Goal: Task Accomplishment & Management: Use online tool/utility

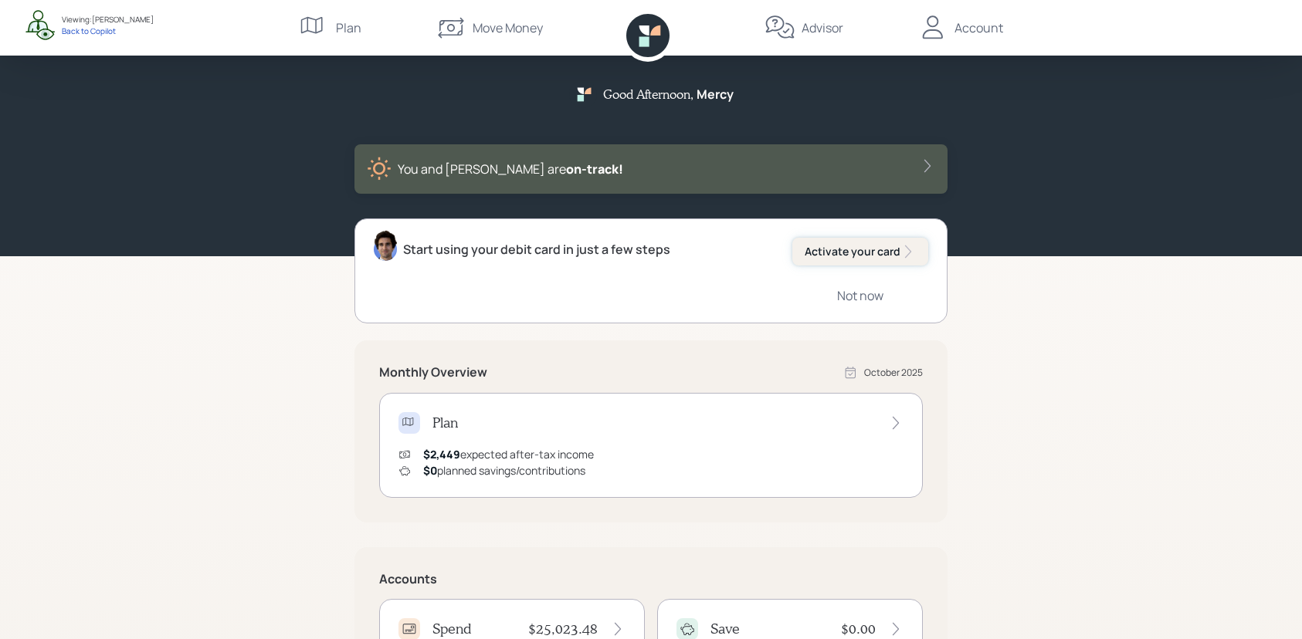
click at [832, 260] on button "Activate your card" at bounding box center [860, 252] width 136 height 28
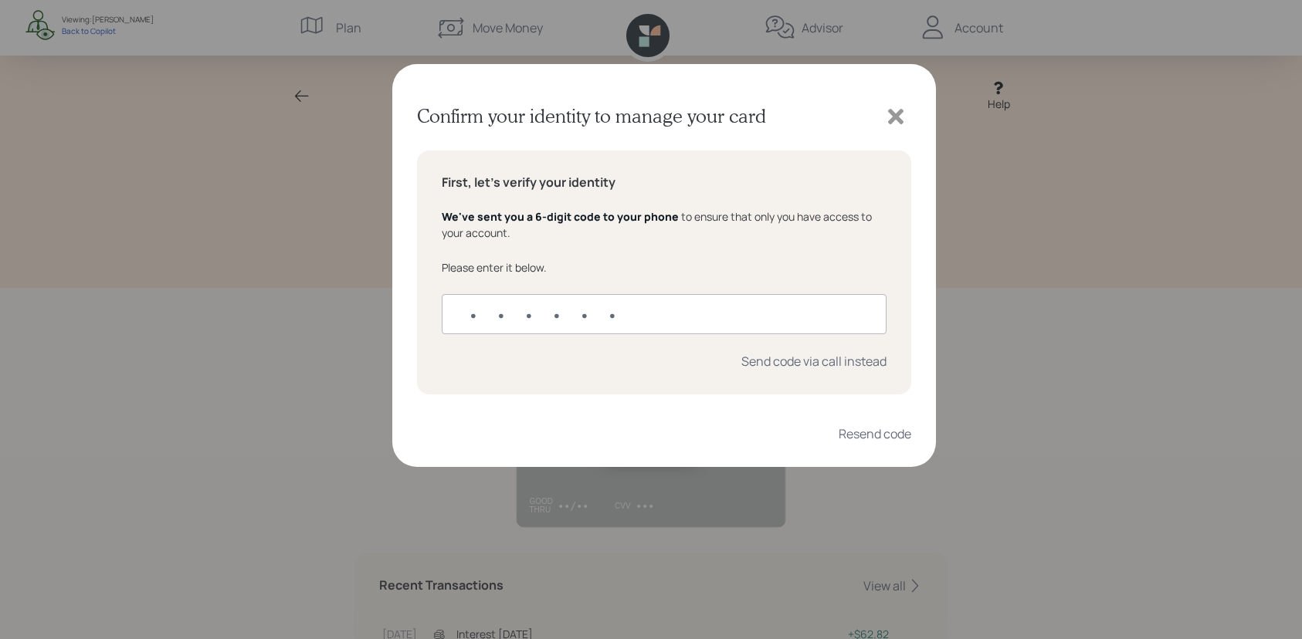
click at [904, 130] on div at bounding box center [895, 116] width 31 height 31
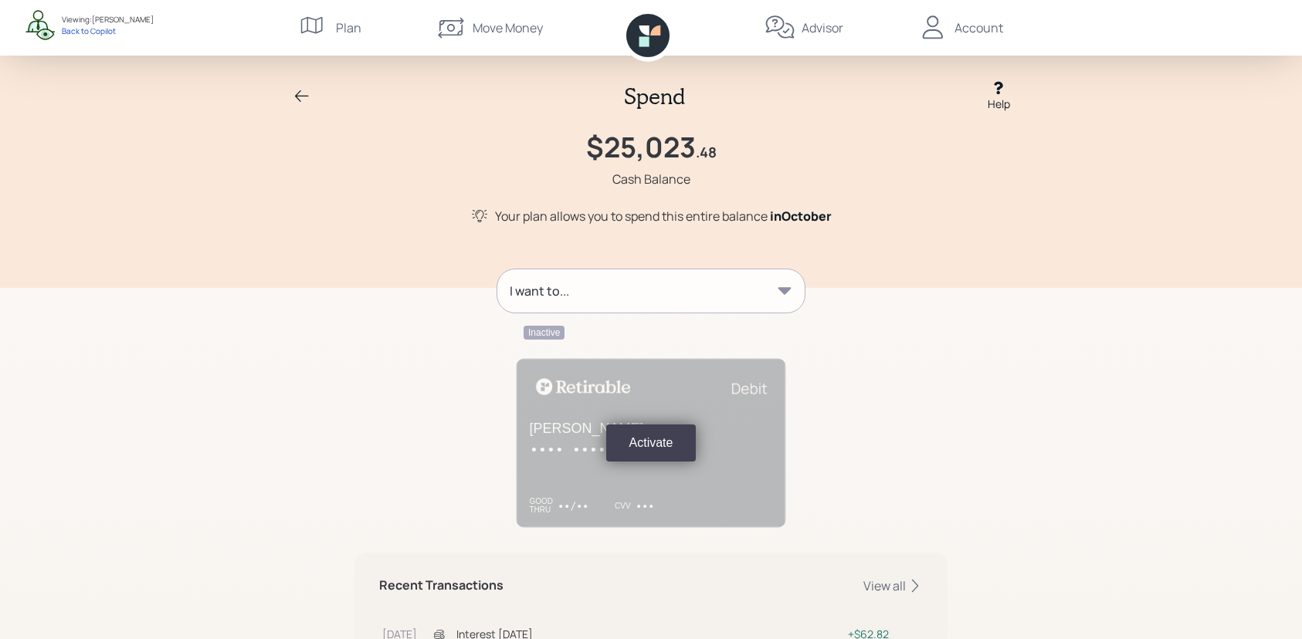
click at [588, 280] on div "I want to..." at bounding box center [650, 290] width 307 height 43
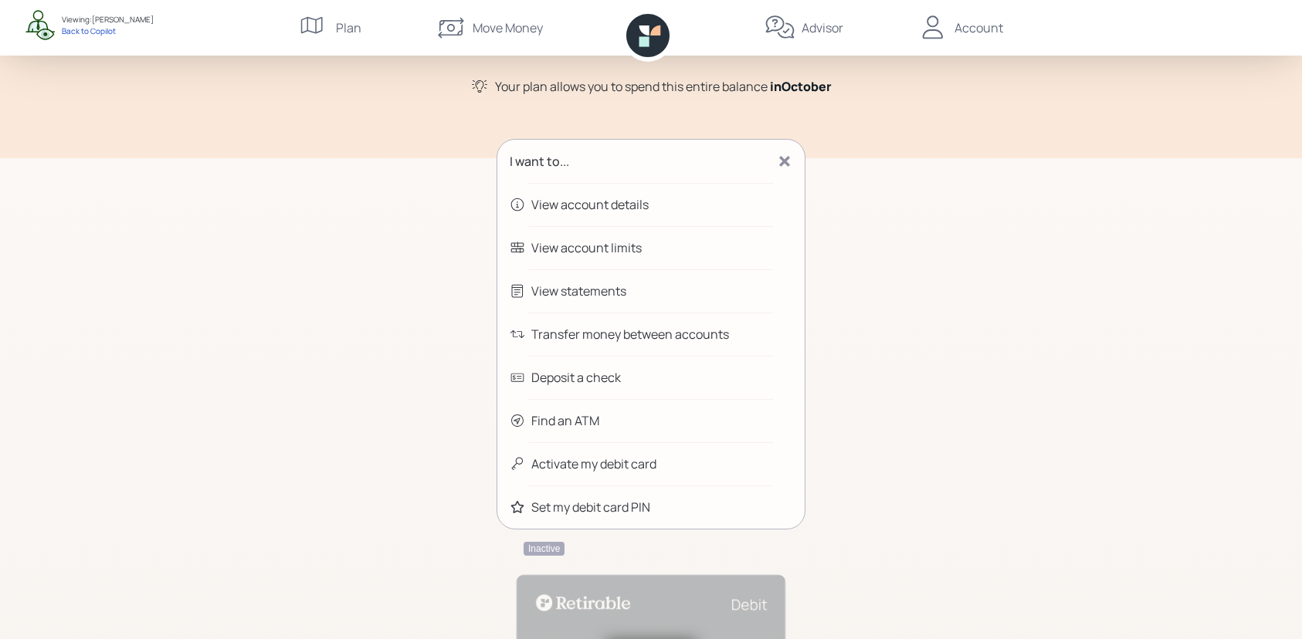
scroll to position [137, 0]
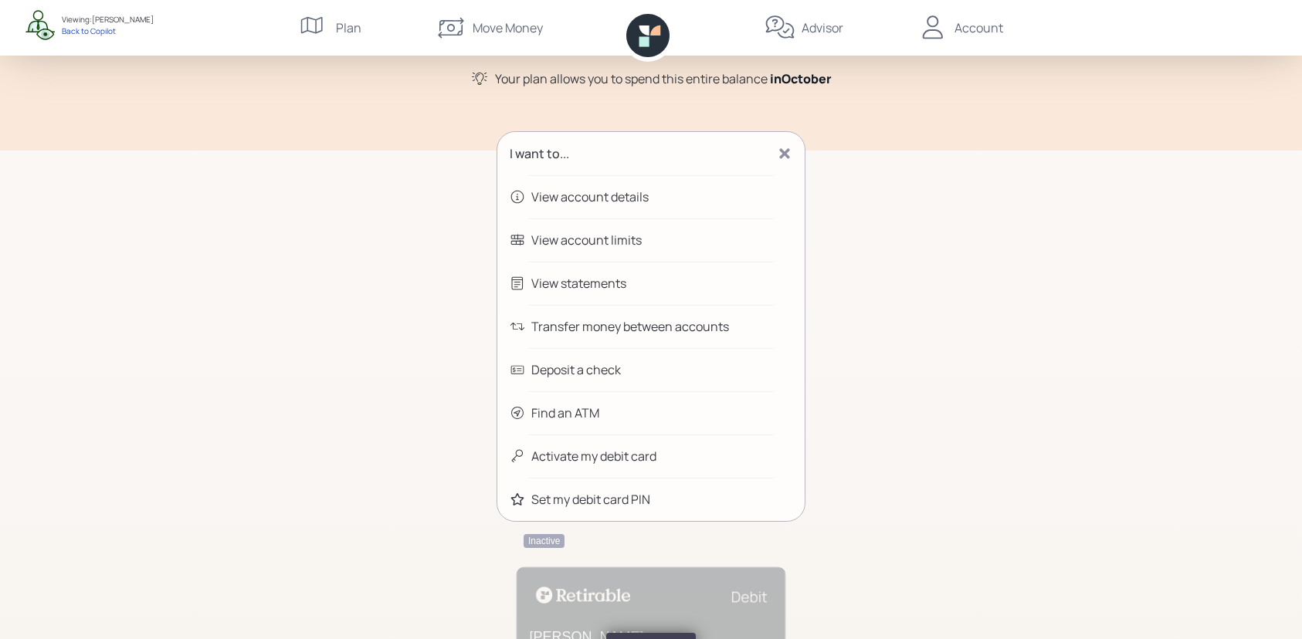
click at [630, 469] on div "Activate my debit card" at bounding box center [650, 456] width 307 height 43
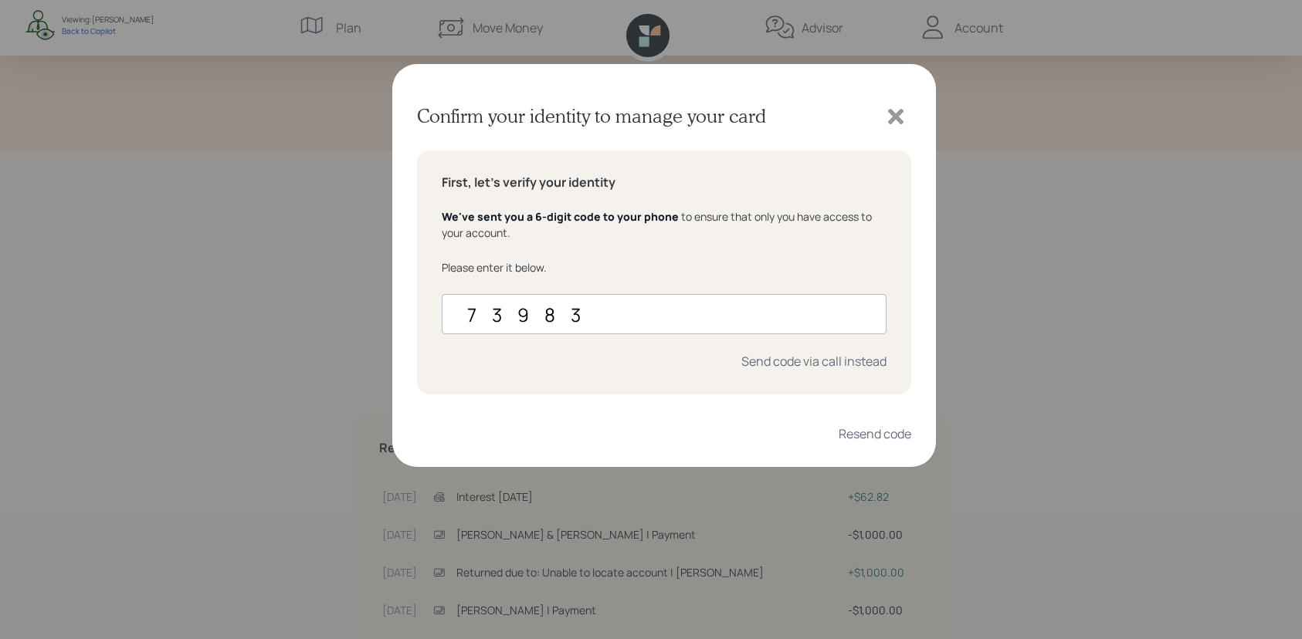
type input "739831"
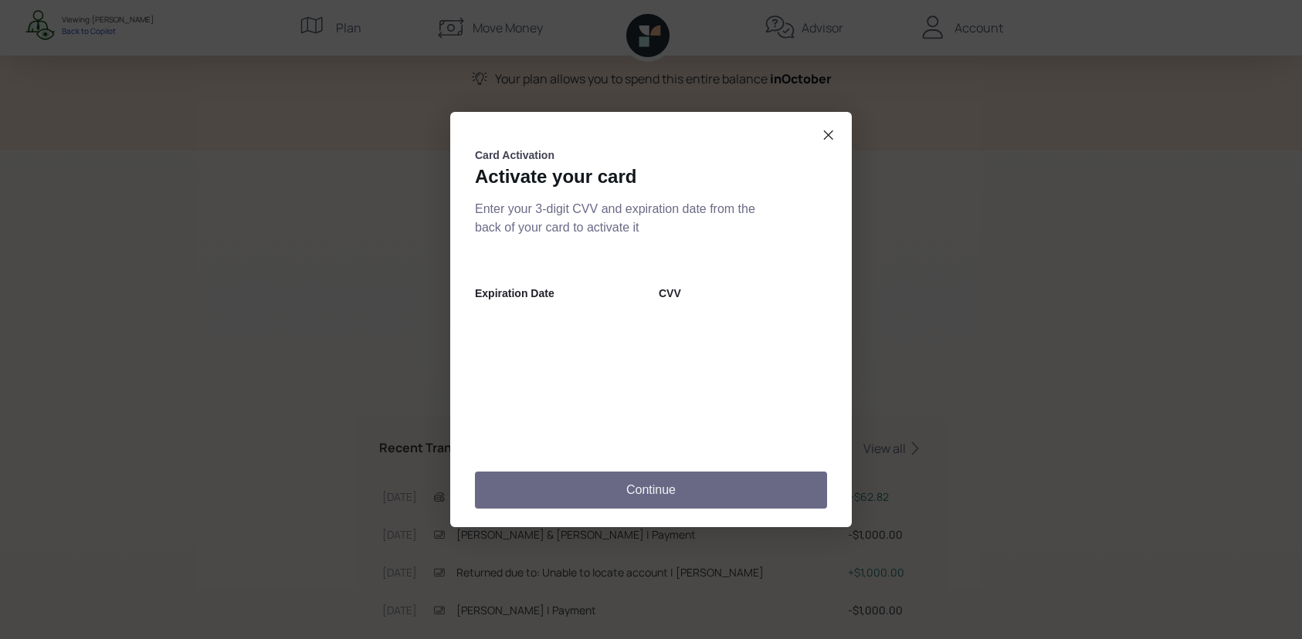
click at [727, 474] on button "Continue" at bounding box center [651, 490] width 352 height 37
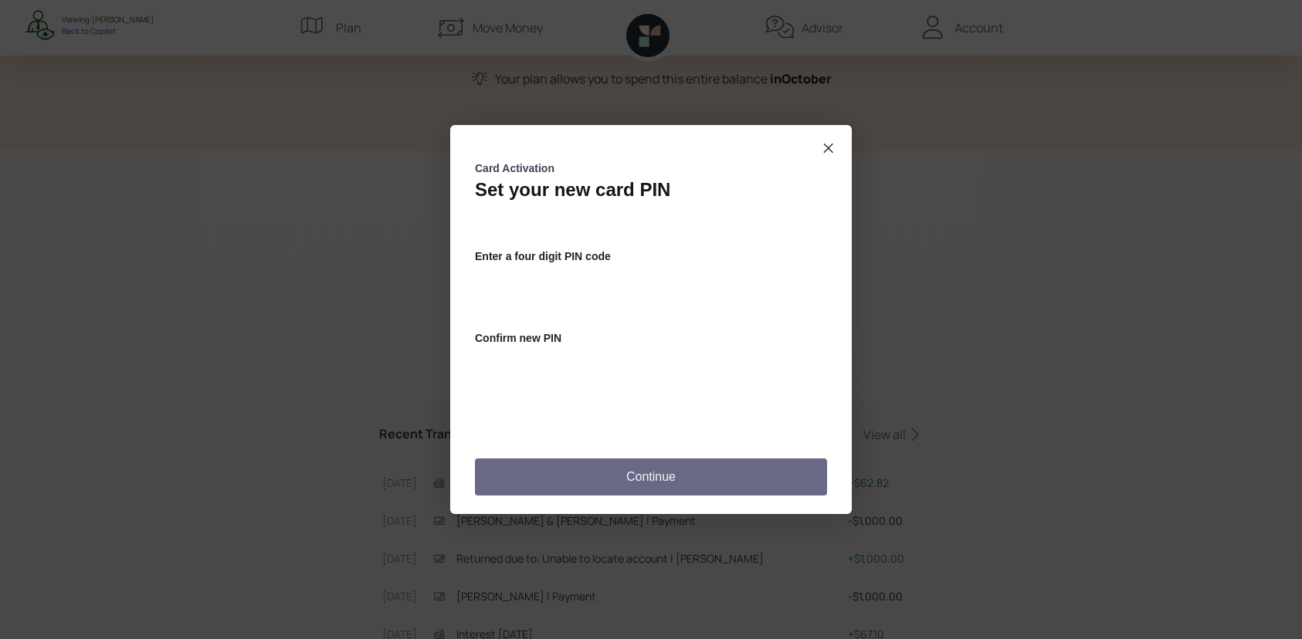
click at [599, 469] on button "Continue" at bounding box center [651, 477] width 352 height 37
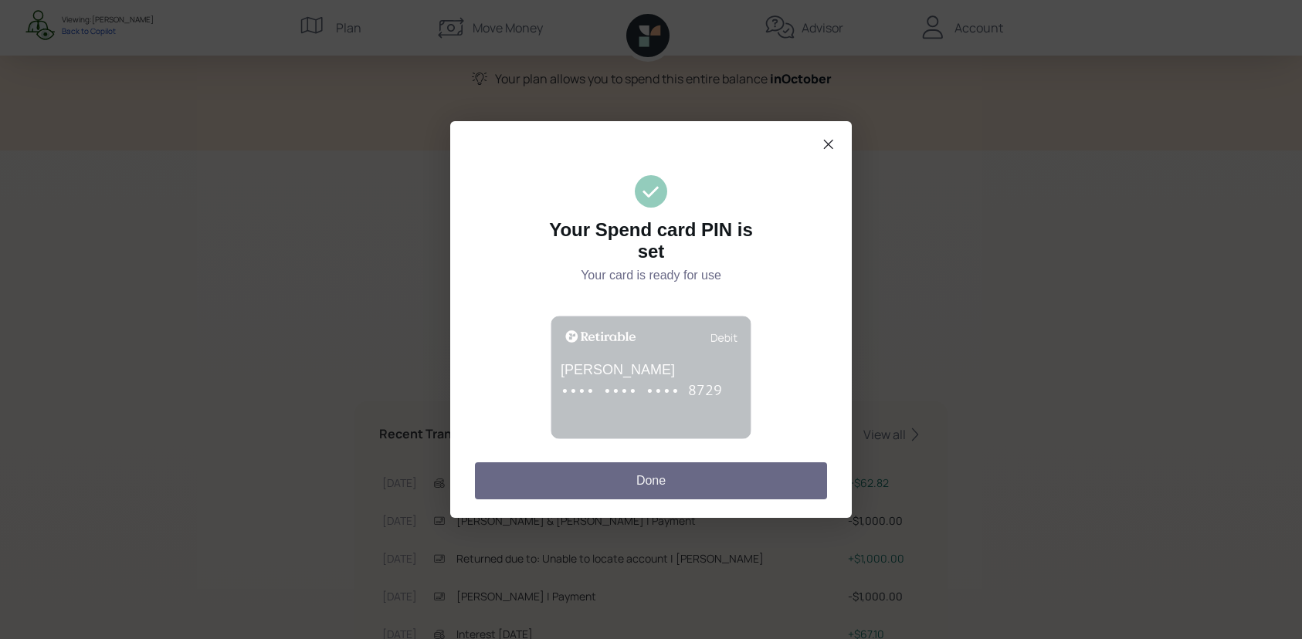
click at [647, 471] on button "Done" at bounding box center [651, 481] width 352 height 37
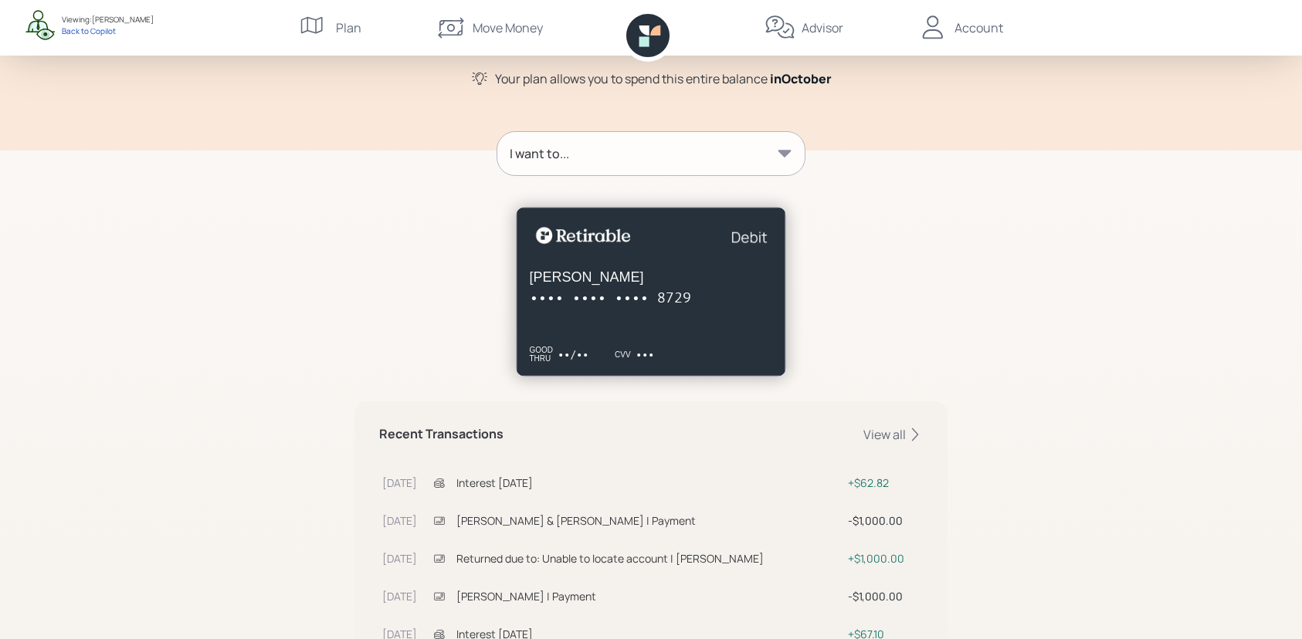
click at [734, 178] on div "I want to... Recent Transactions View all [DATE] Interest [DATE] $62.82 [DATE] …" at bounding box center [650, 497] width 593 height 733
click at [743, 161] on div "I want to..." at bounding box center [650, 153] width 307 height 43
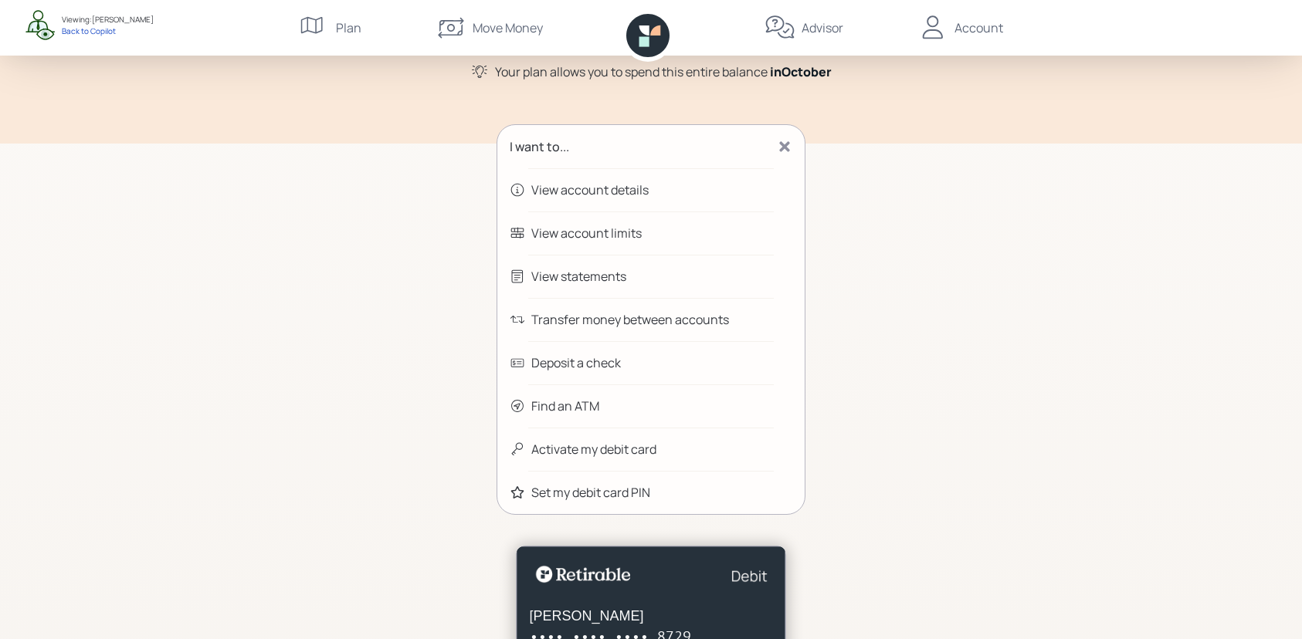
scroll to position [146, 0]
click at [968, 395] on div "Spend Help $25,023 .48 Cash Balance Your plan allows you to spend this entire b…" at bounding box center [651, 549] width 1302 height 1391
click at [988, 415] on div "Spend Help $25,023 .48 Cash Balance Your plan allows you to spend this entire b…" at bounding box center [651, 549] width 1302 height 1391
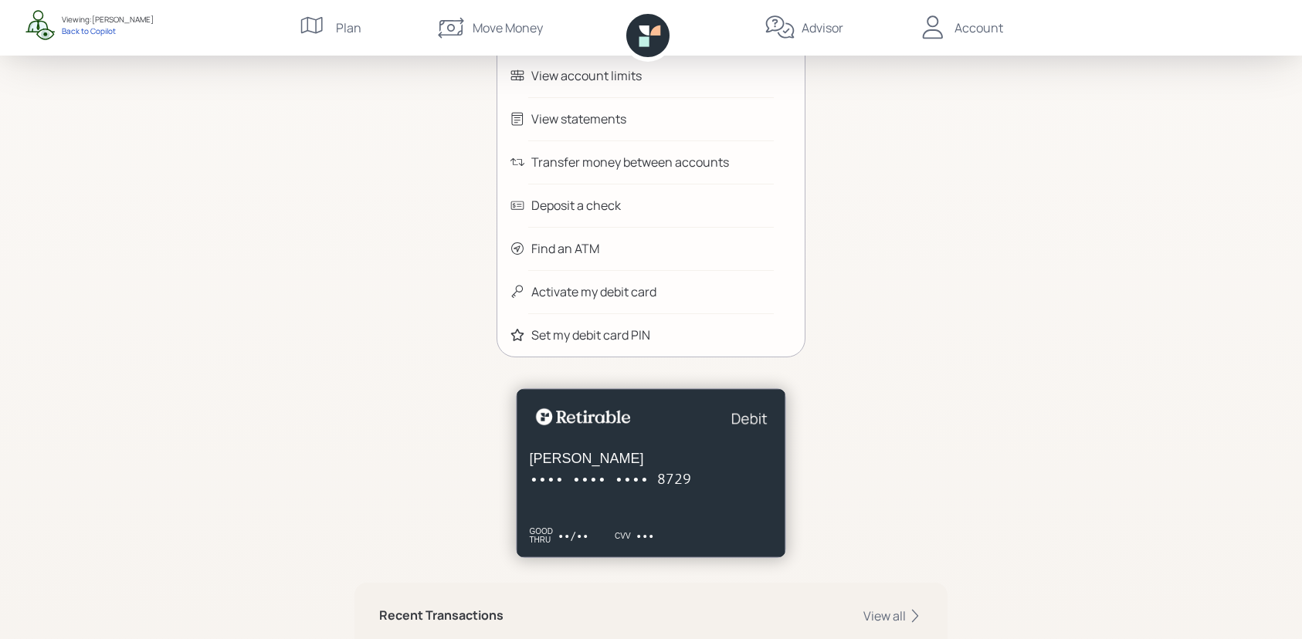
scroll to position [0, 0]
